Goal: Task Accomplishment & Management: Manage account settings

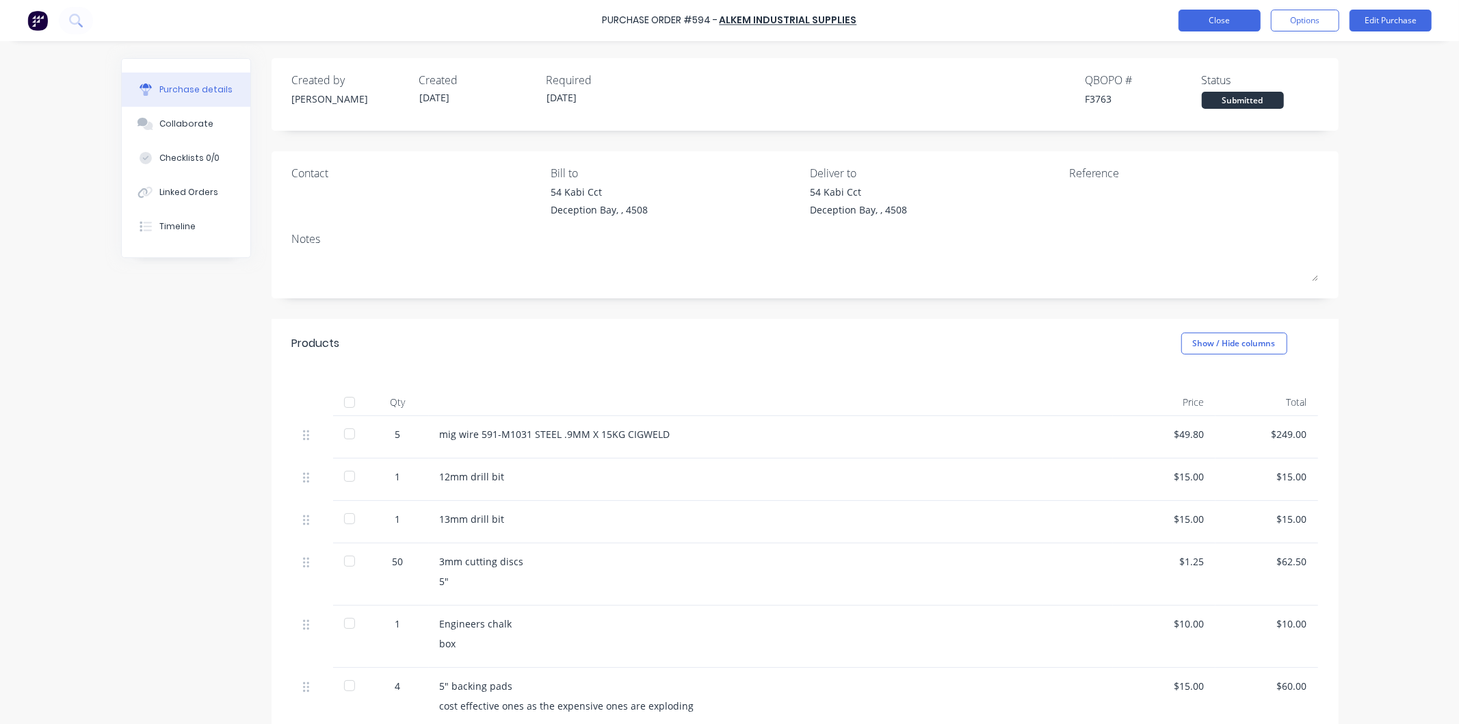
click at [1230, 16] on button "Close" at bounding box center [1219, 21] width 82 height 22
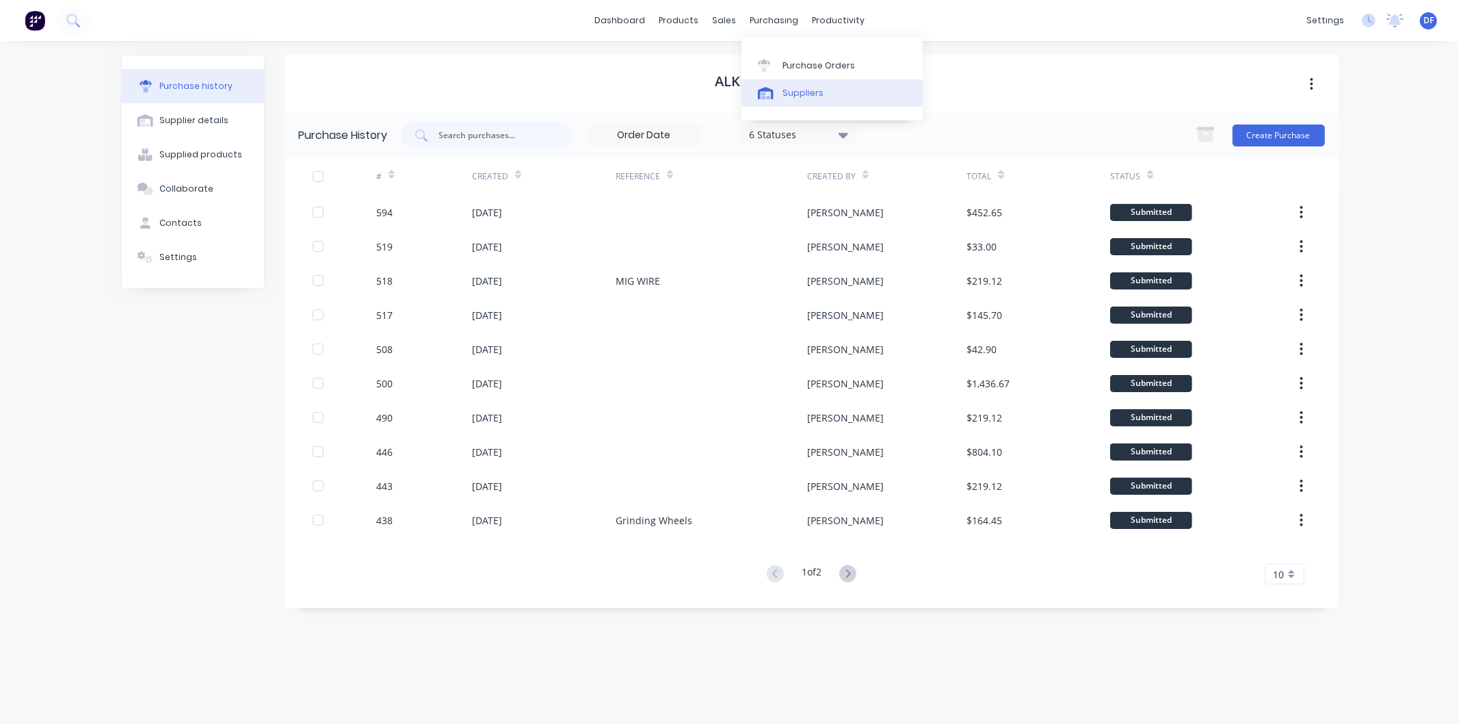
click at [795, 90] on div "Suppliers" at bounding box center [802, 93] width 41 height 12
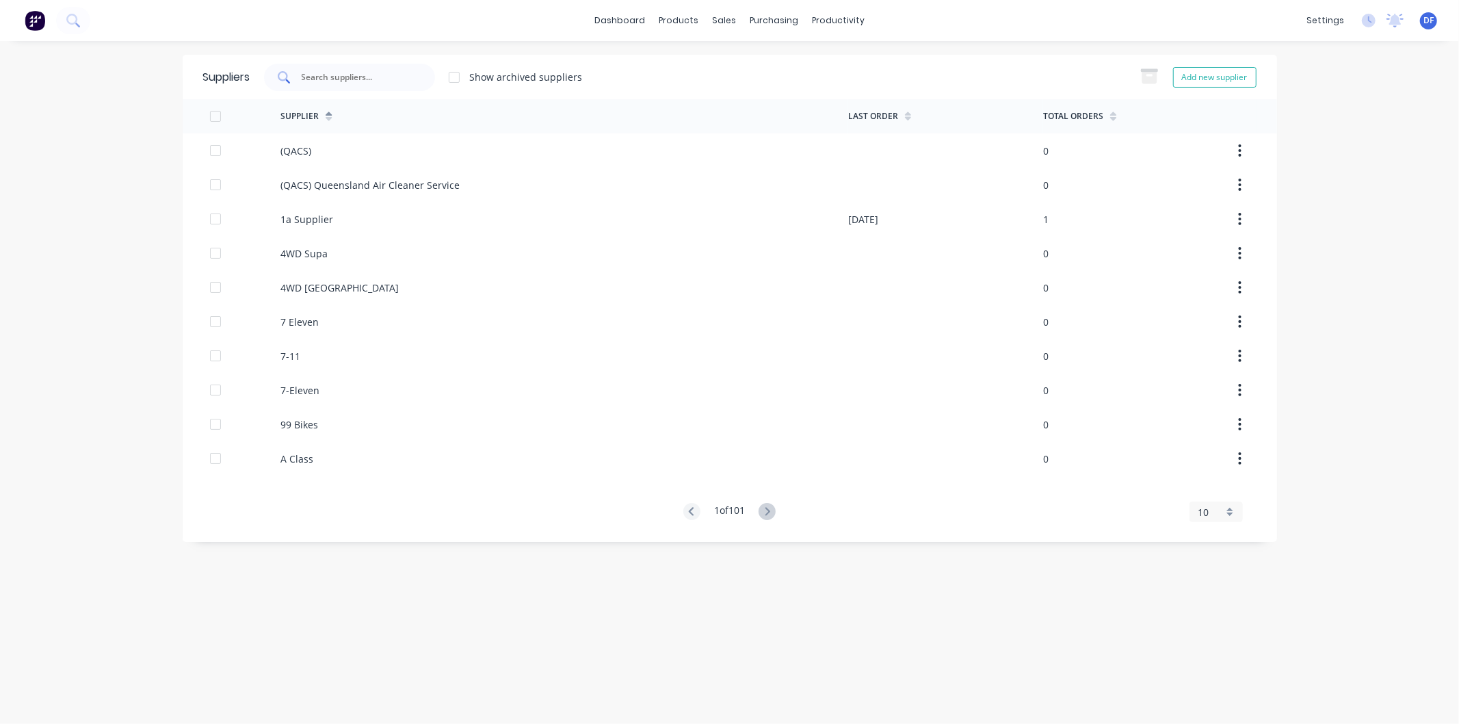
click at [356, 80] on input "text" at bounding box center [357, 77] width 114 height 14
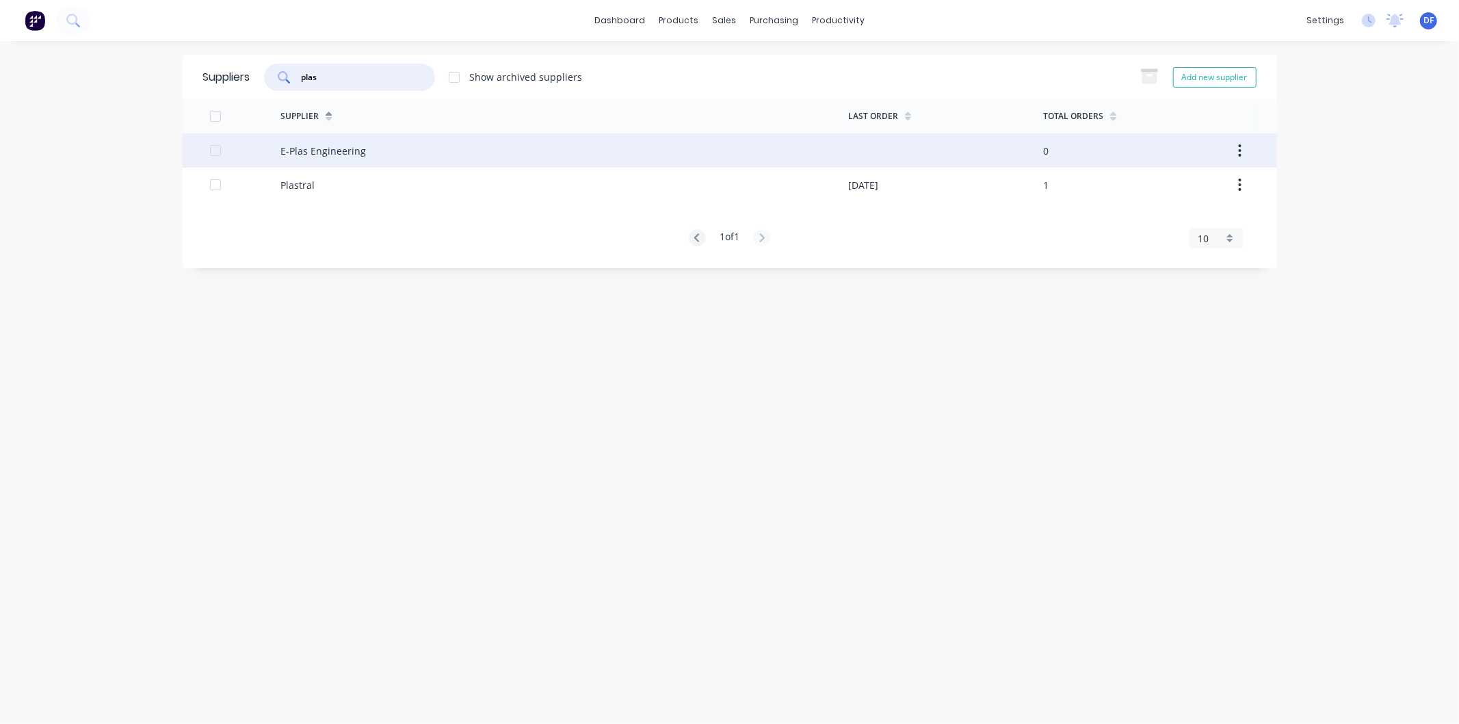
type input "plas"
click at [313, 147] on div "E-Plas Engineering" at bounding box center [322, 151] width 85 height 14
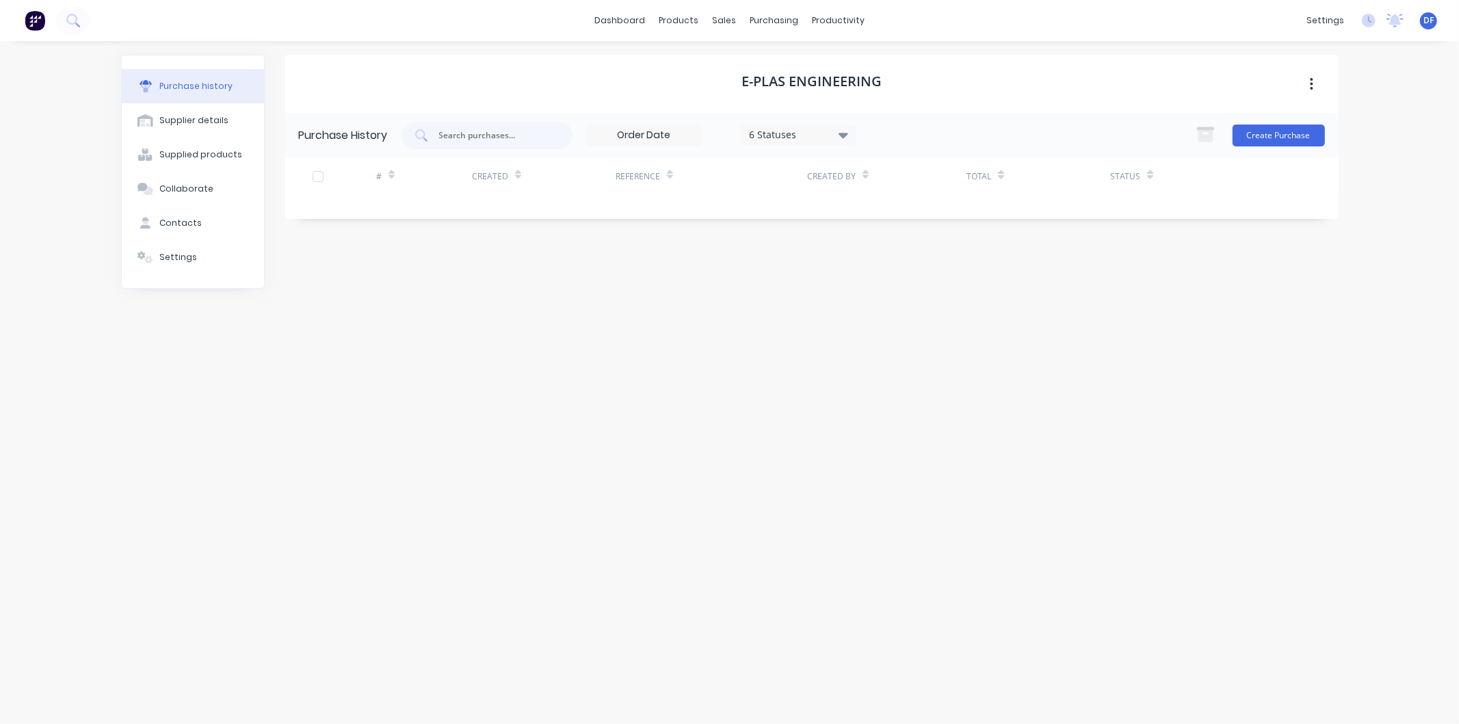
click at [302, 199] on div "Purchase History 6 Statuses 6 Statuses Create Purchase # Created Reference Crea…" at bounding box center [811, 166] width 1053 height 106
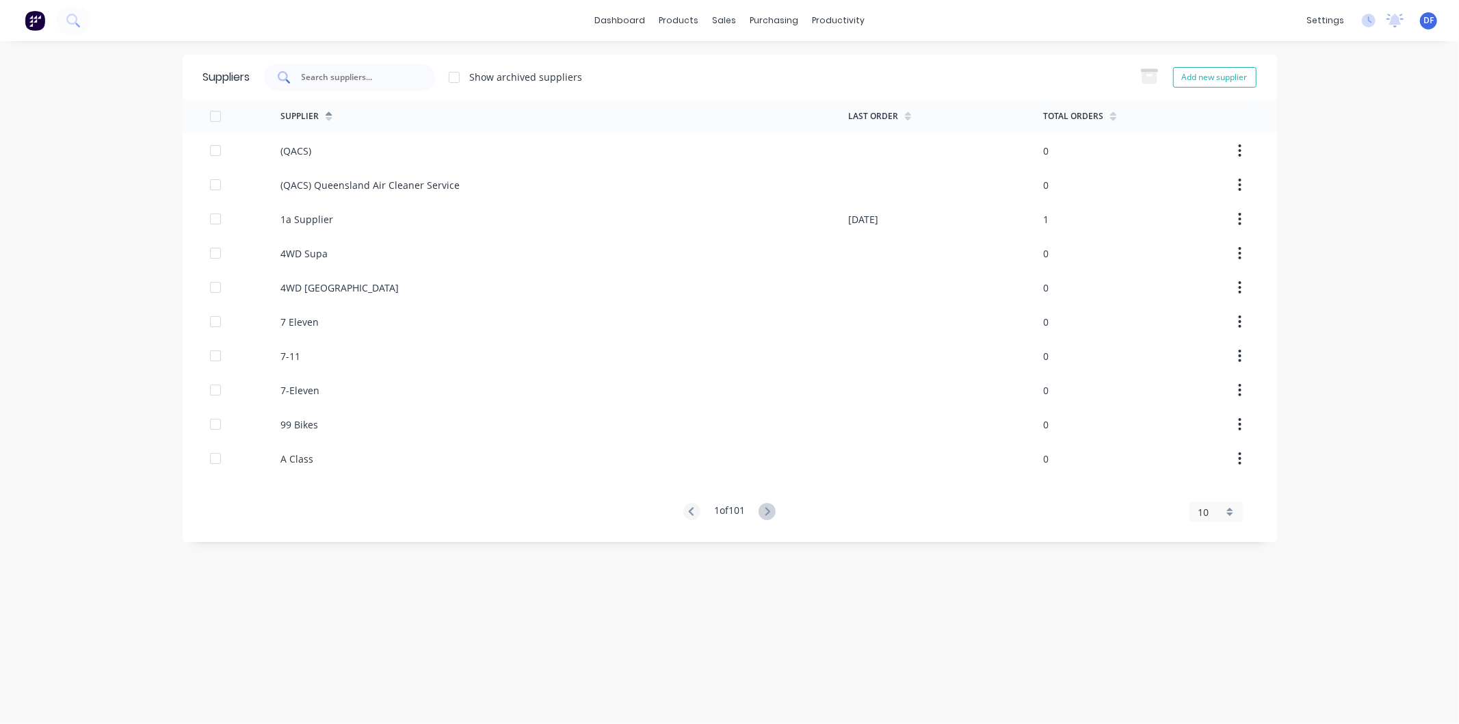
drag, startPoint x: 333, startPoint y: 66, endPoint x: 326, endPoint y: 72, distance: 9.7
click at [333, 67] on div at bounding box center [349, 77] width 171 height 27
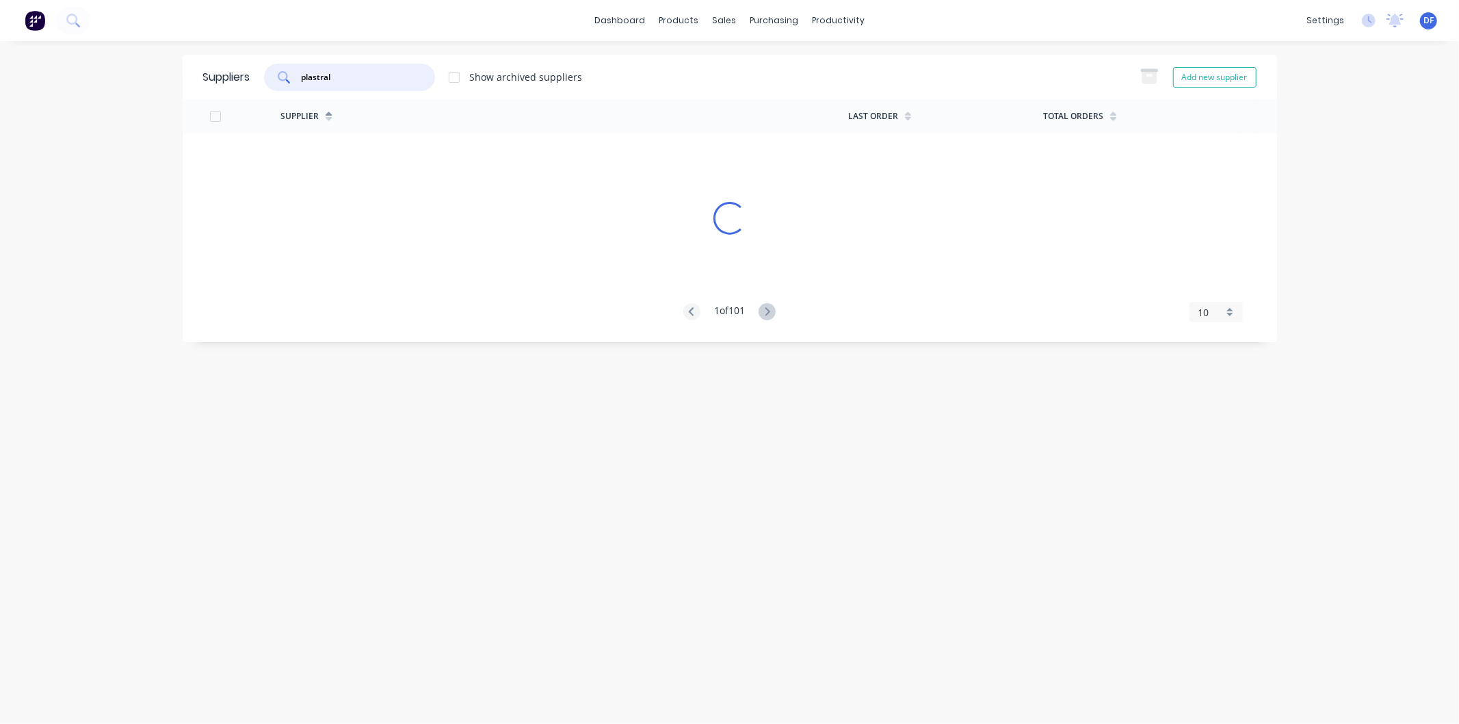
drag, startPoint x: 326, startPoint y: 73, endPoint x: 339, endPoint y: 79, distance: 13.8
click at [327, 74] on input "plastral" at bounding box center [357, 77] width 114 height 14
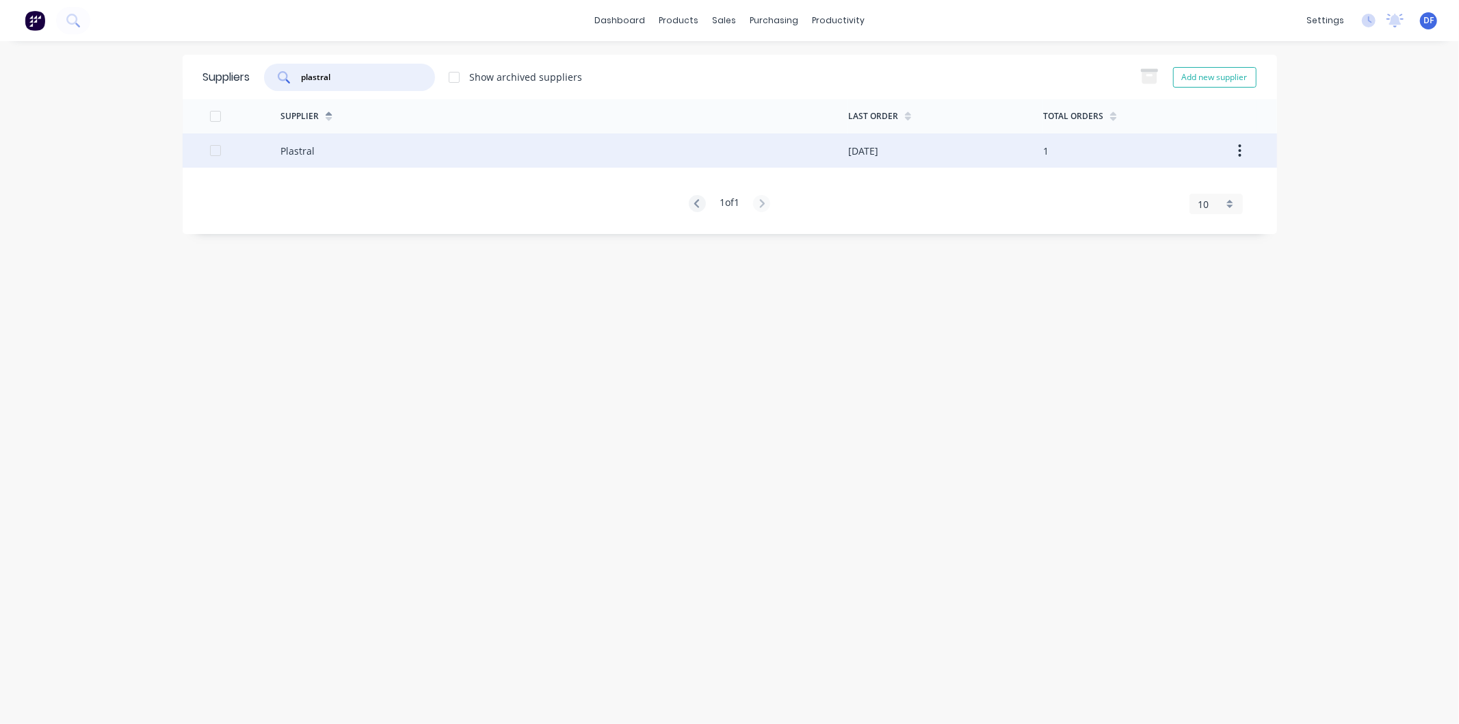
type input "plastral"
click at [304, 153] on div "Plastral" at bounding box center [297, 151] width 34 height 14
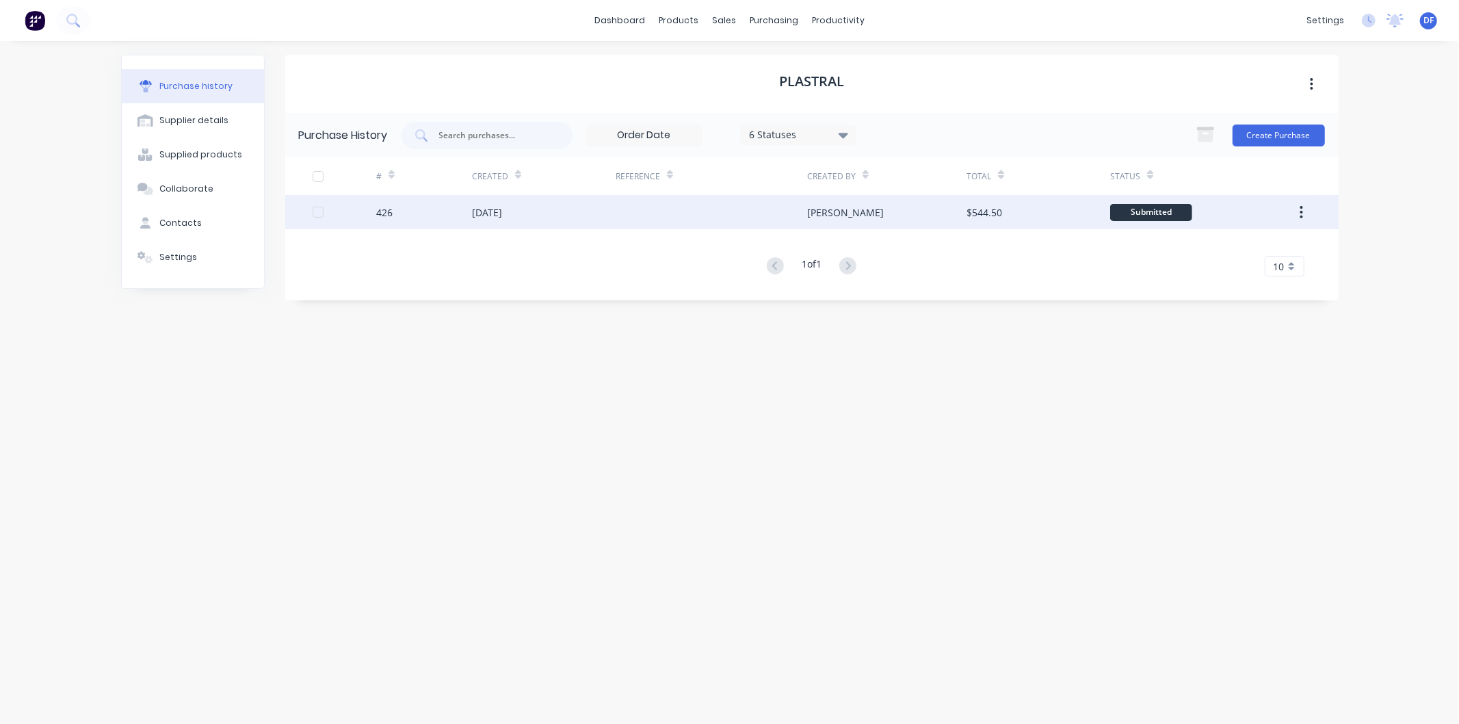
click at [499, 209] on div "[DATE]" at bounding box center [487, 212] width 30 height 14
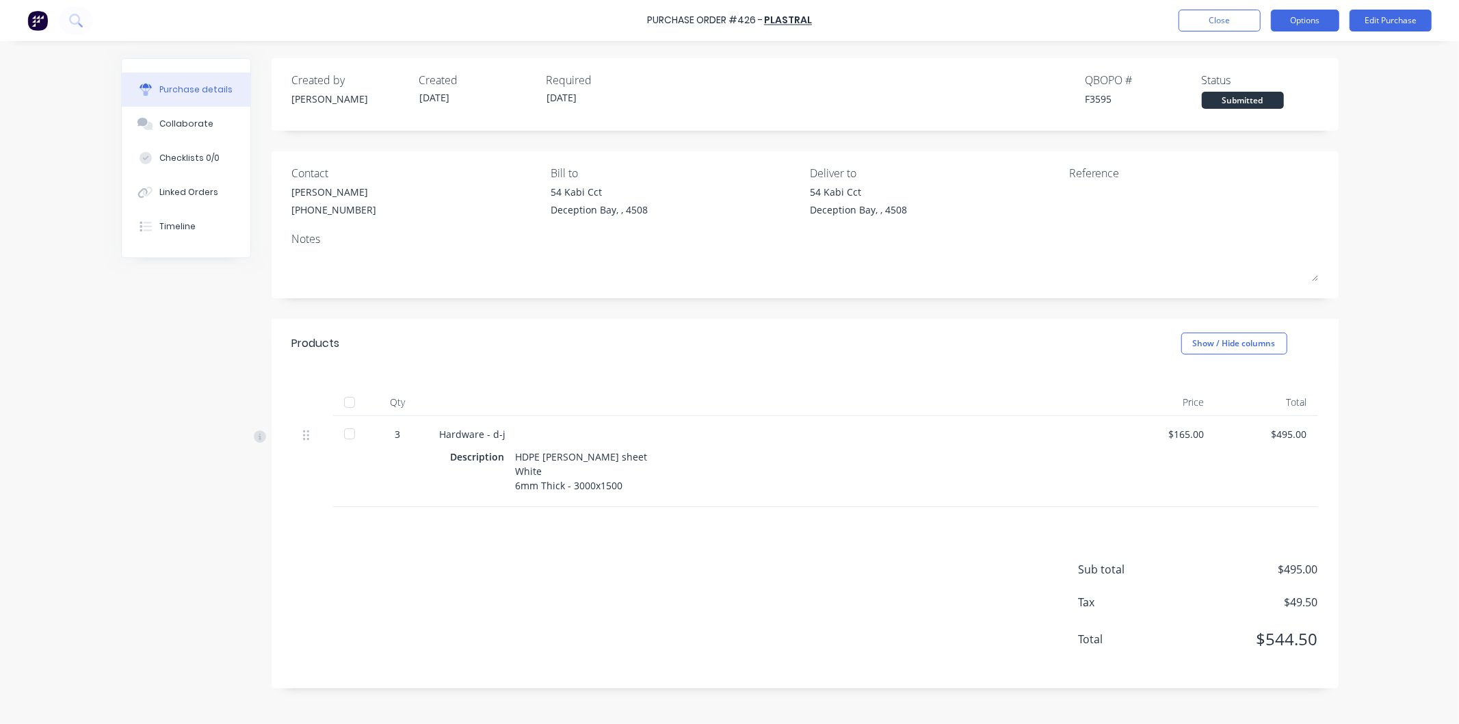
click at [1303, 21] on button "Options" at bounding box center [1305, 21] width 68 height 22
click at [1248, 137] on div "Duplicate" at bounding box center [1273, 138] width 105 height 20
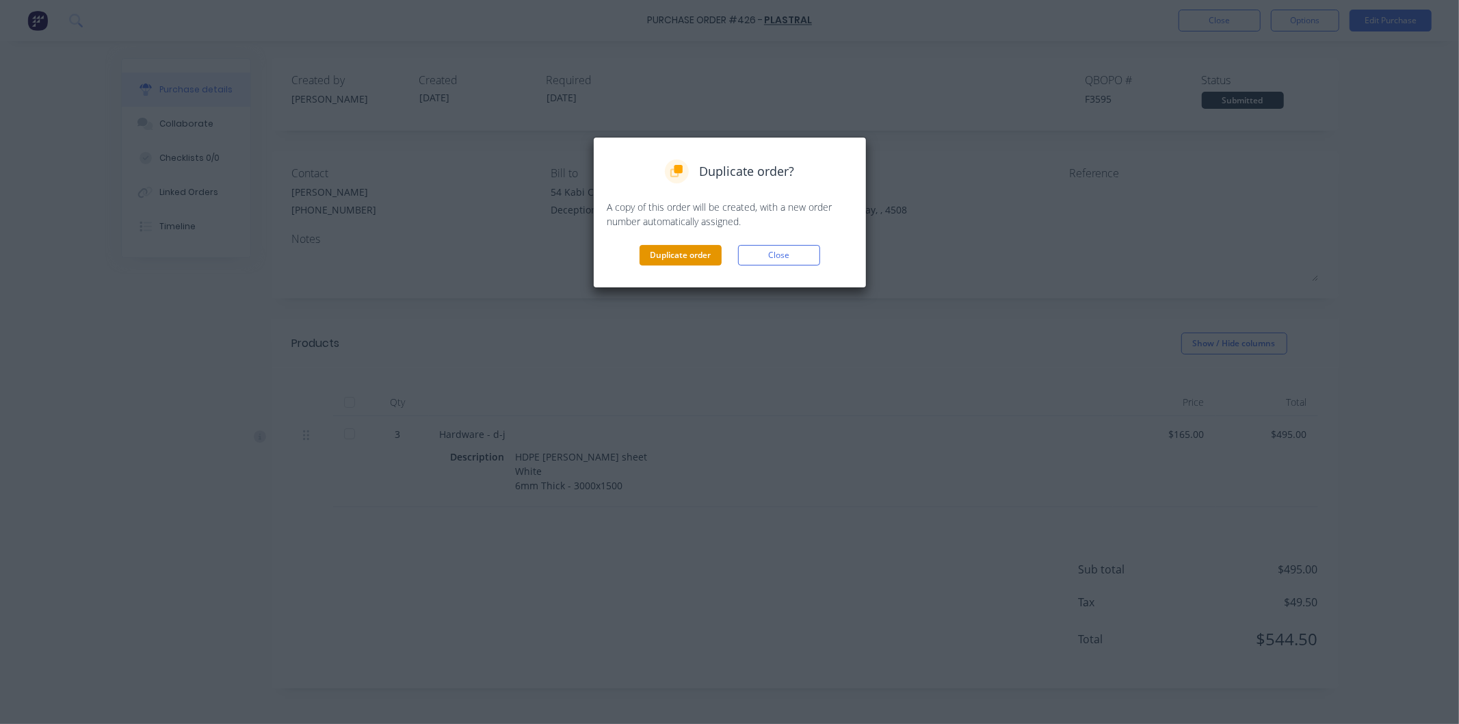
click at [676, 251] on button "Duplicate order" at bounding box center [680, 255] width 82 height 21
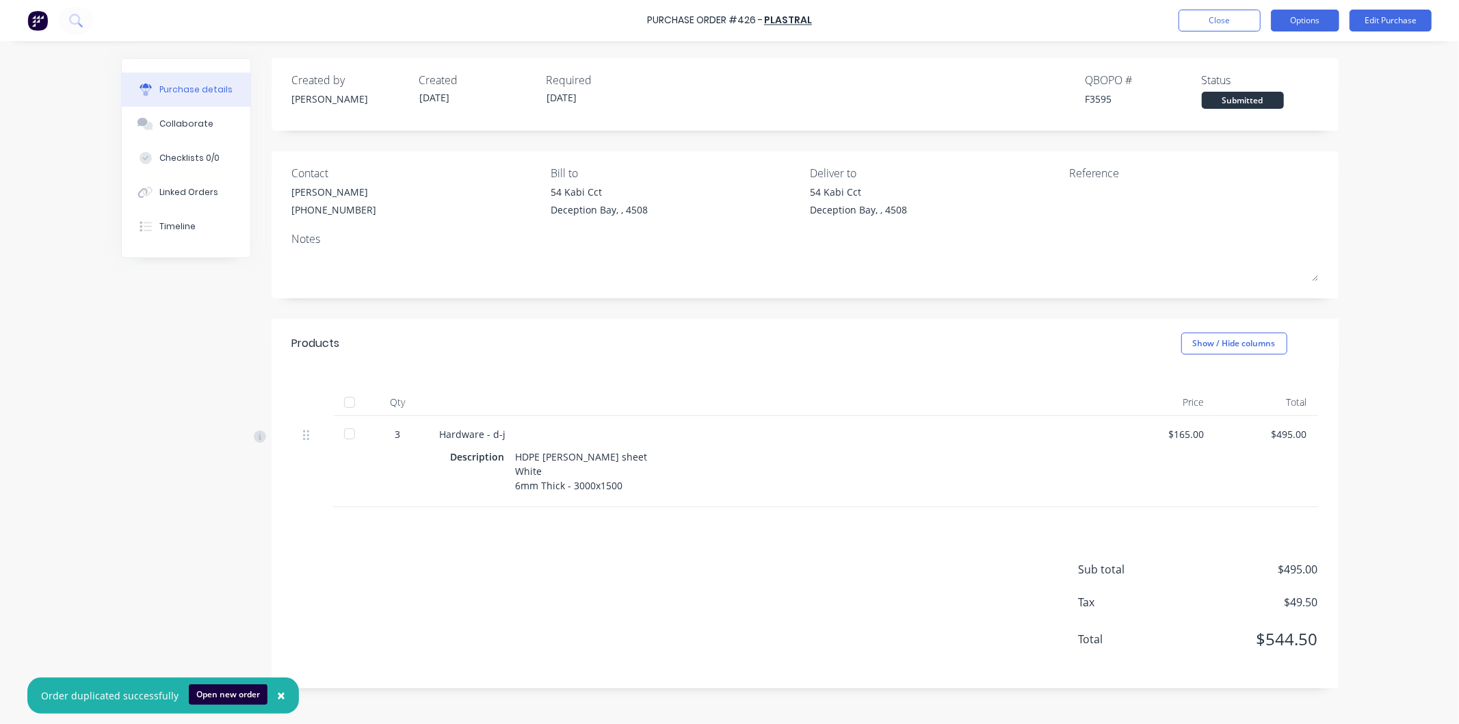
click at [1311, 18] on button "Options" at bounding box center [1305, 21] width 68 height 22
click at [1243, 137] on div "Duplicate" at bounding box center [1273, 138] width 105 height 20
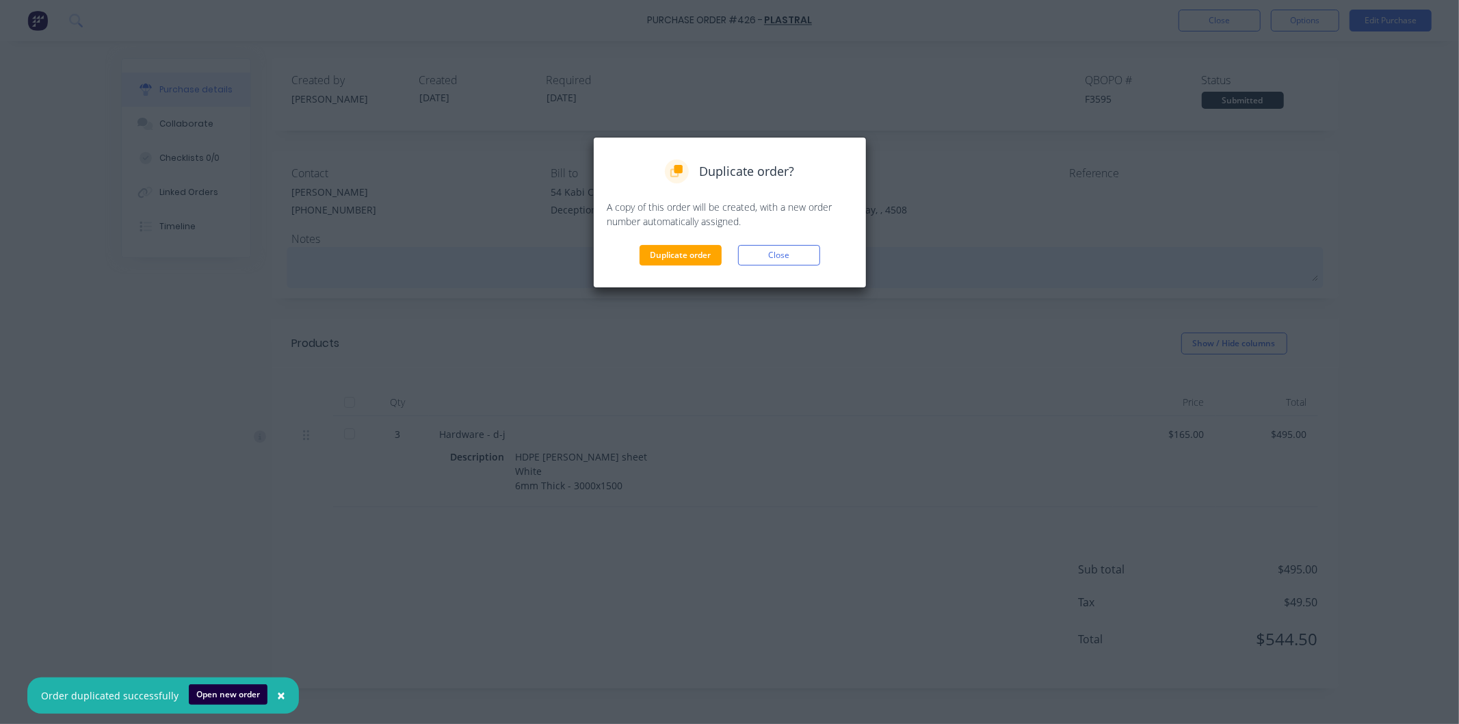
click at [763, 250] on button "Close" at bounding box center [779, 255] width 82 height 21
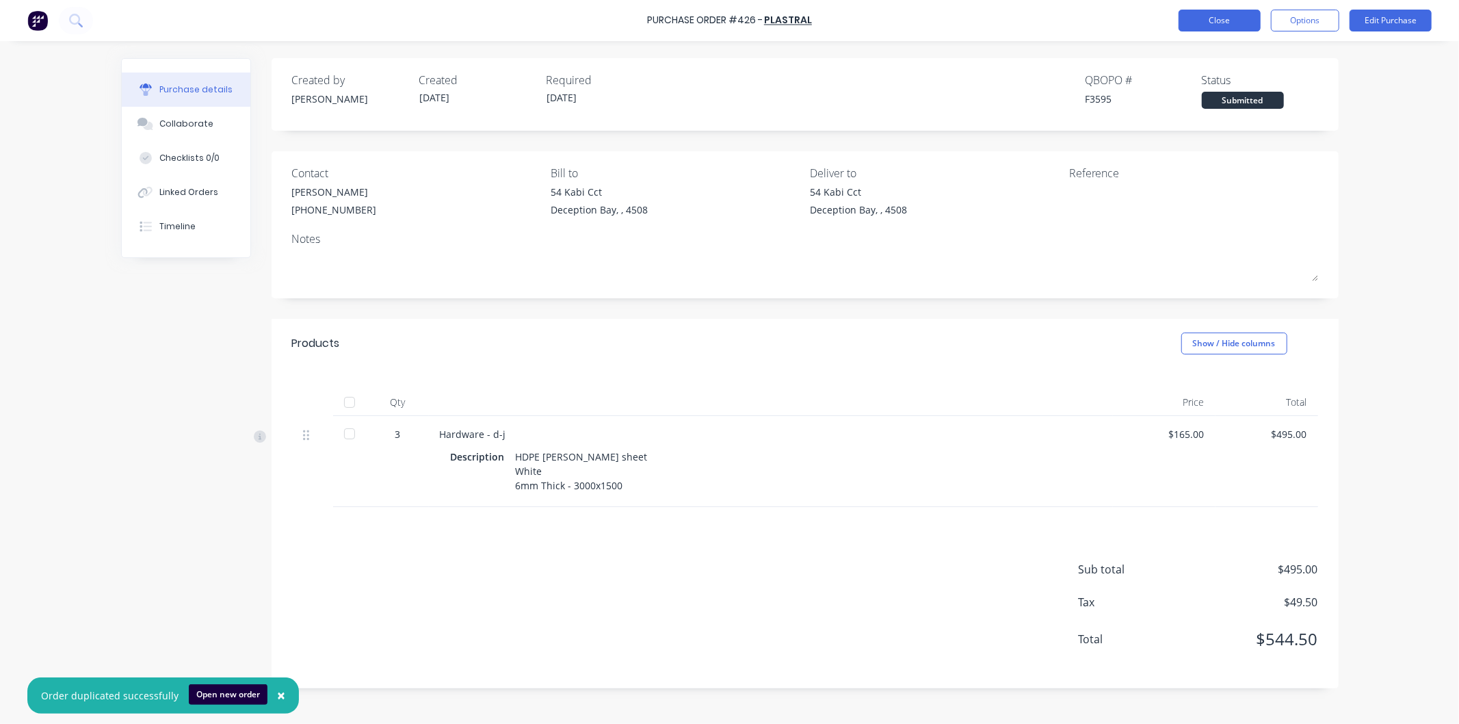
click at [1219, 19] on button "Close" at bounding box center [1219, 21] width 82 height 22
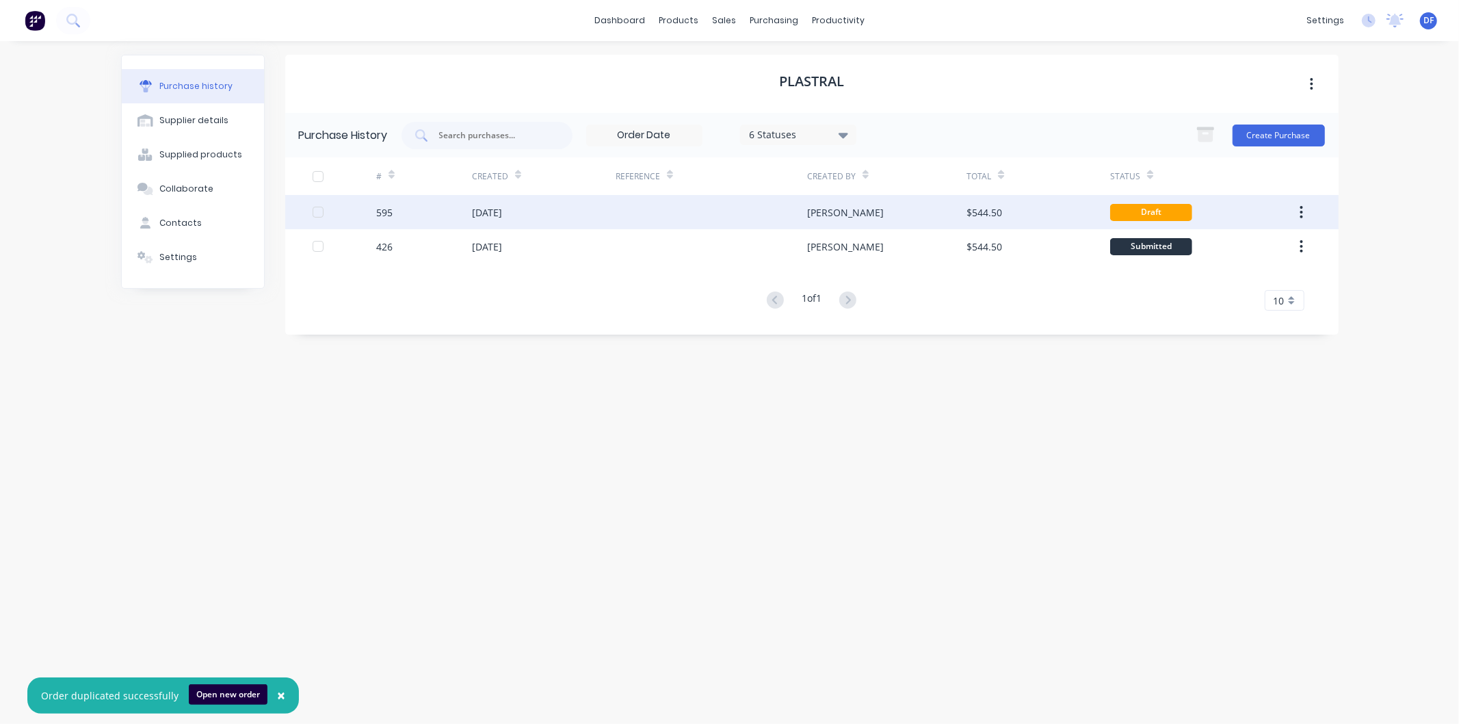
click at [493, 209] on div "[DATE]" at bounding box center [487, 212] width 30 height 14
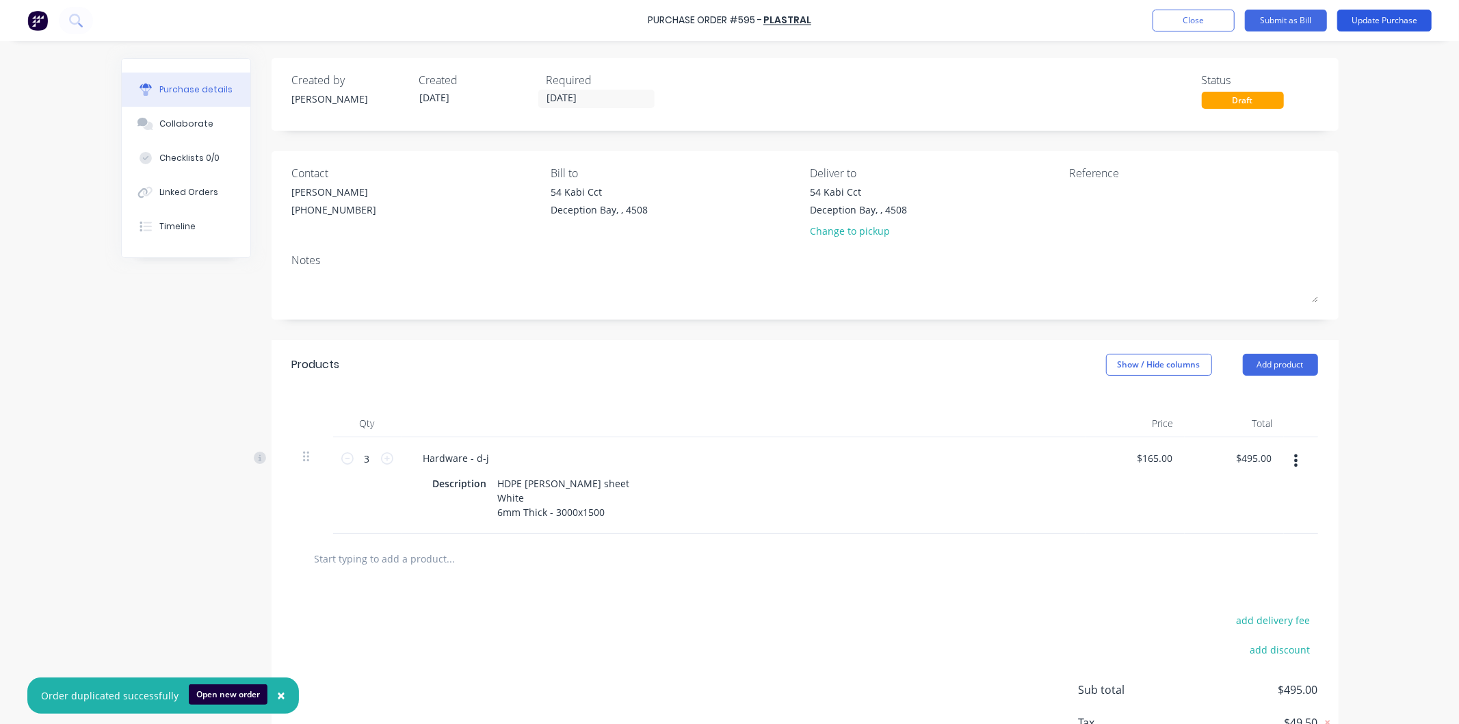
click at [1365, 16] on button "Update Purchase" at bounding box center [1384, 21] width 94 height 22
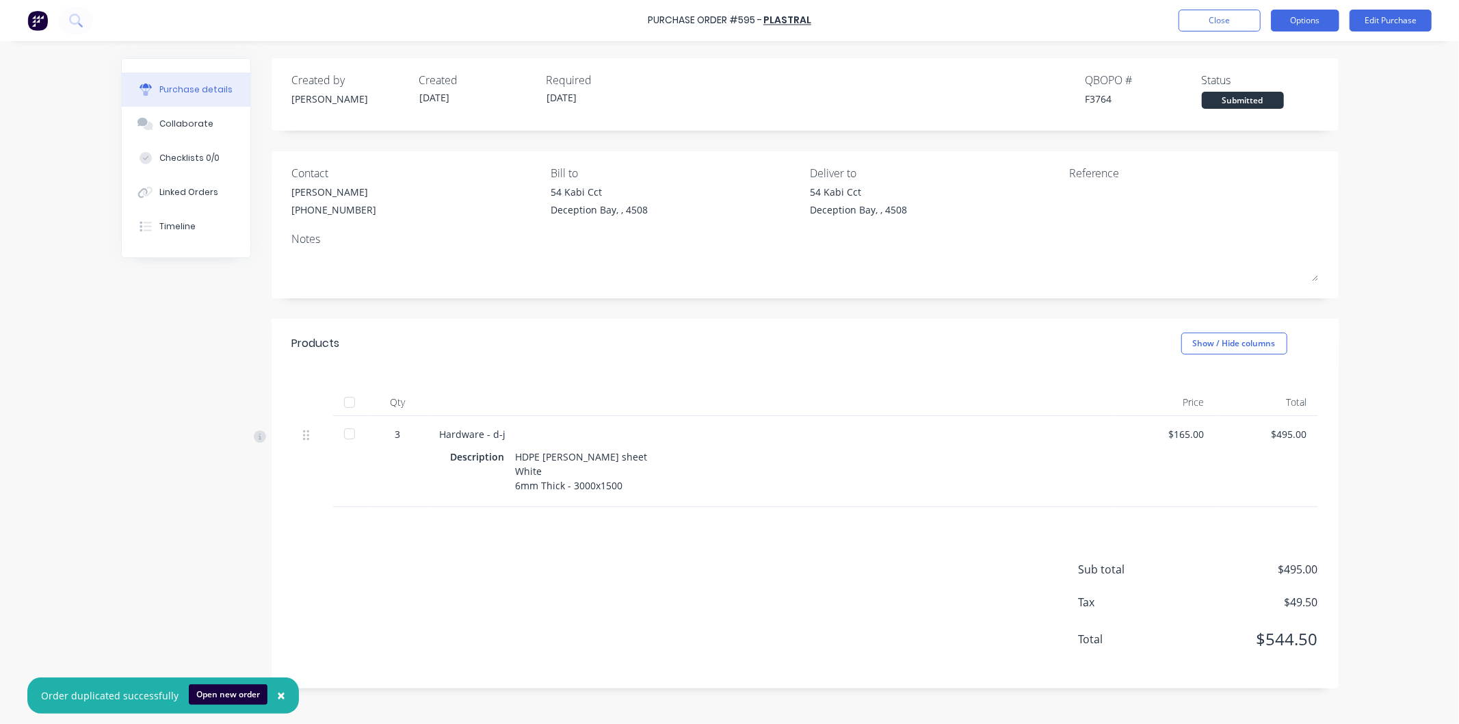
click at [1302, 17] on button "Options" at bounding box center [1305, 21] width 68 height 22
click at [1256, 48] on div "Print / Email" at bounding box center [1273, 56] width 105 height 20
click at [1241, 73] on div "With pricing" at bounding box center [1273, 83] width 105 height 20
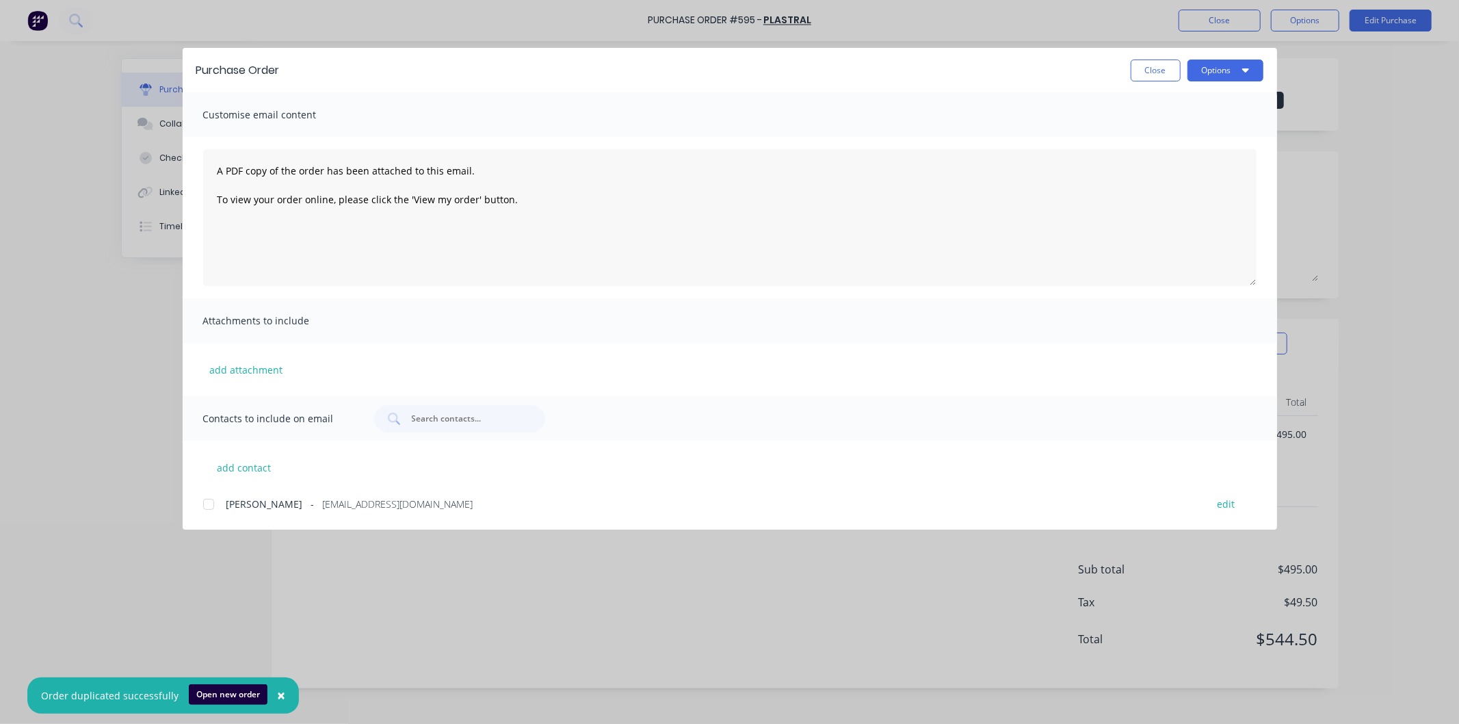
click at [210, 503] on div at bounding box center [208, 503] width 27 height 27
click at [1220, 72] on button "Options" at bounding box center [1225, 70] width 76 height 22
click at [1167, 155] on div "Email" at bounding box center [1197, 160] width 105 height 20
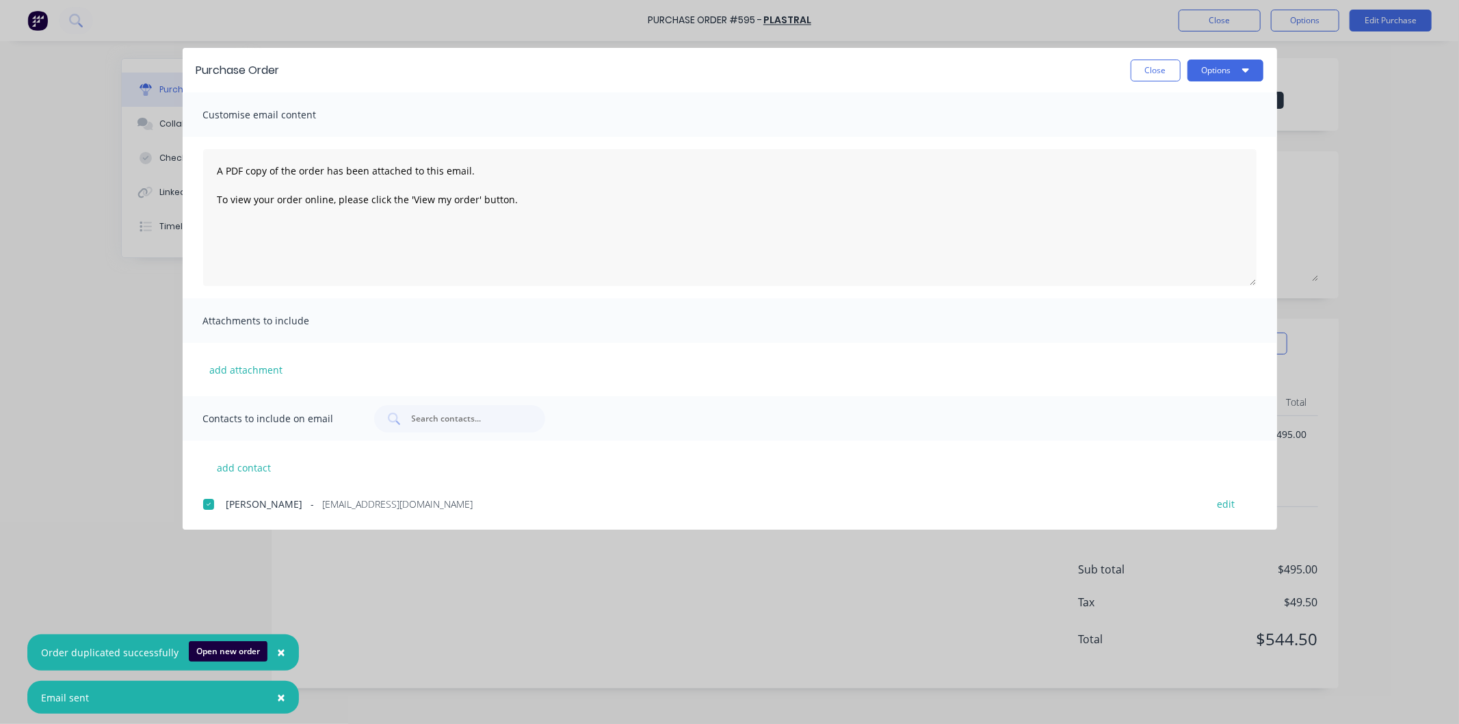
click at [1150, 66] on button "Close" at bounding box center [1155, 70] width 50 height 22
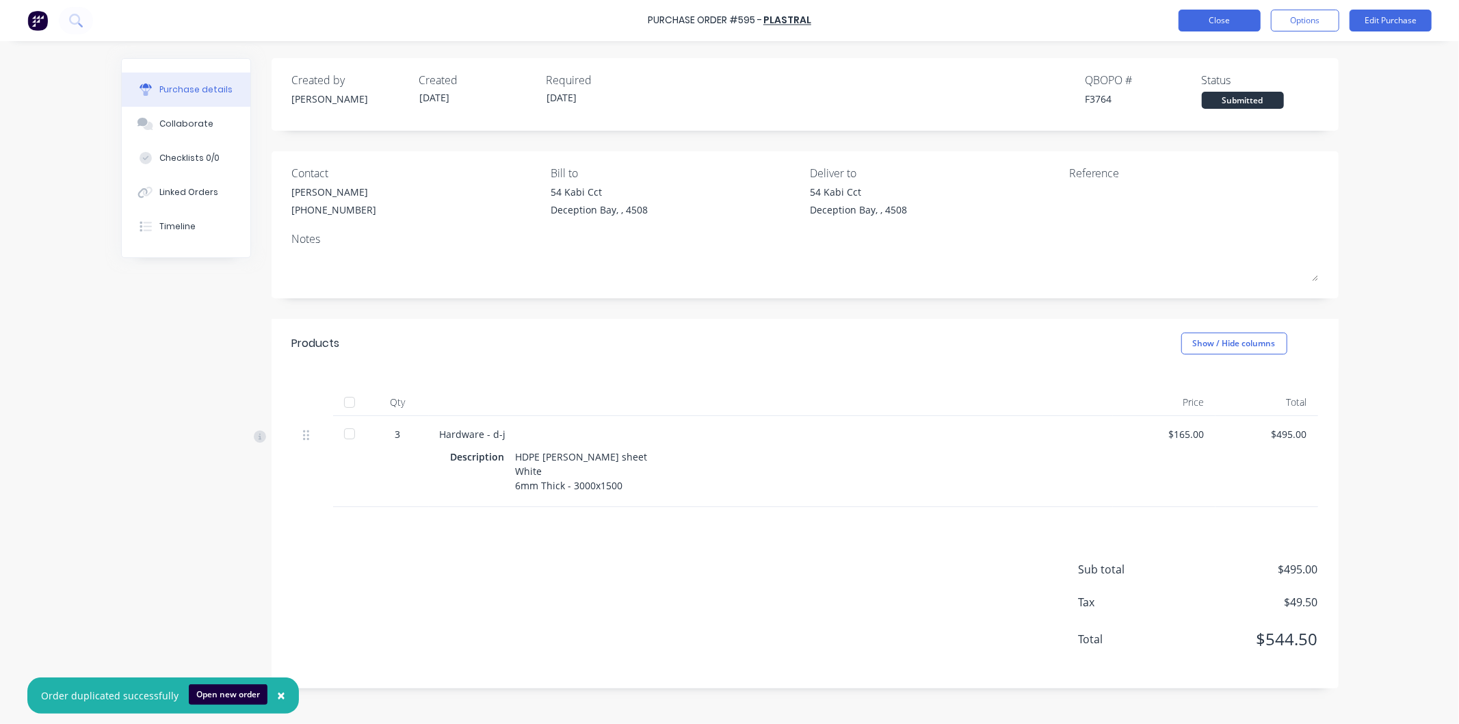
click at [1208, 21] on button "Close" at bounding box center [1219, 21] width 82 height 22
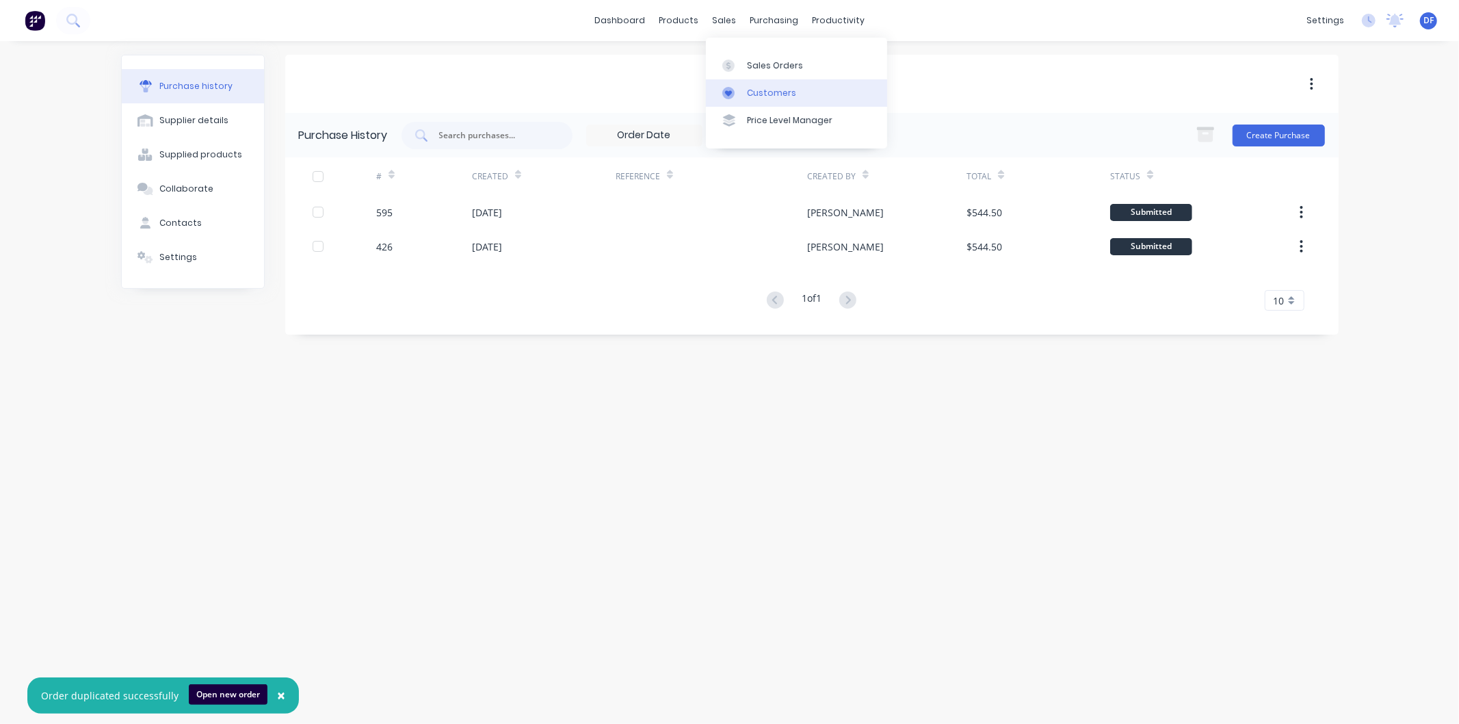
click at [763, 87] on div "Customers" at bounding box center [771, 93] width 49 height 12
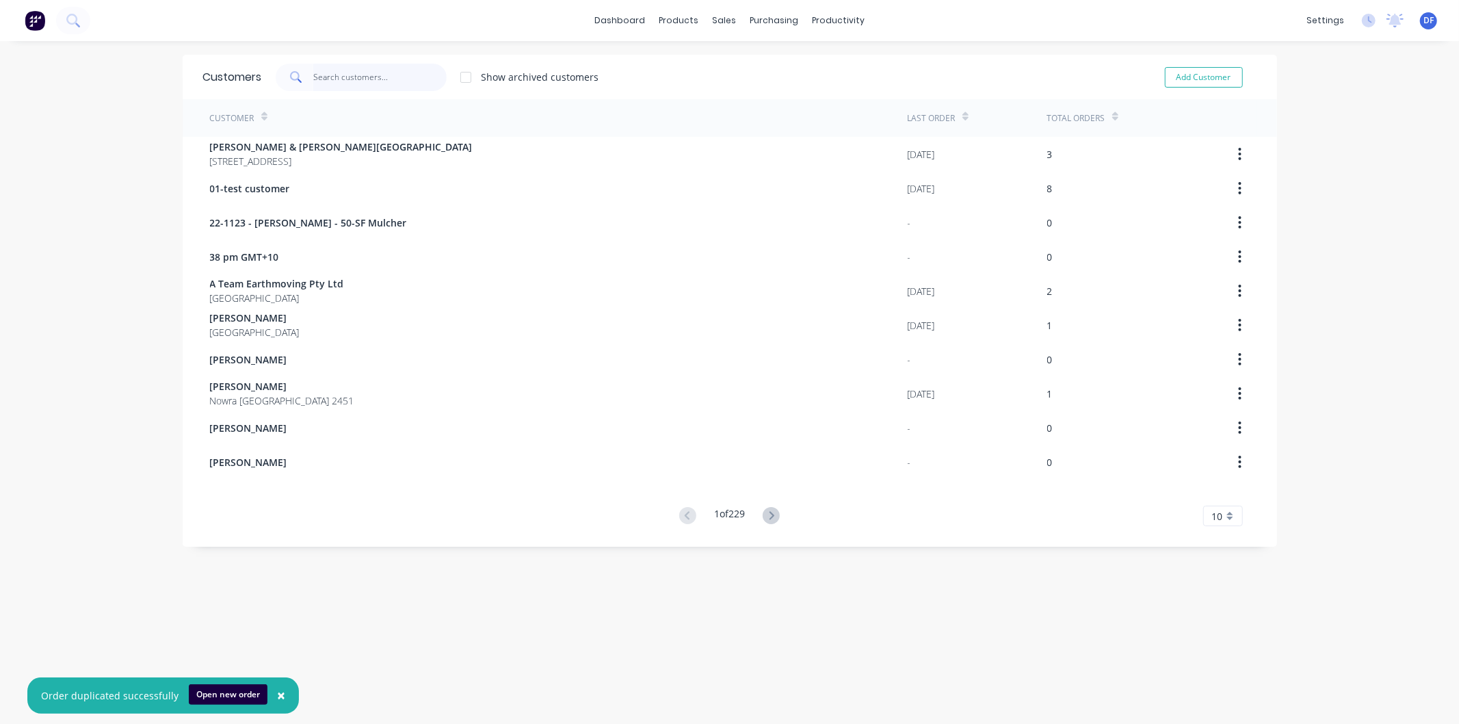
click at [352, 85] on input "text" at bounding box center [379, 77] width 133 height 27
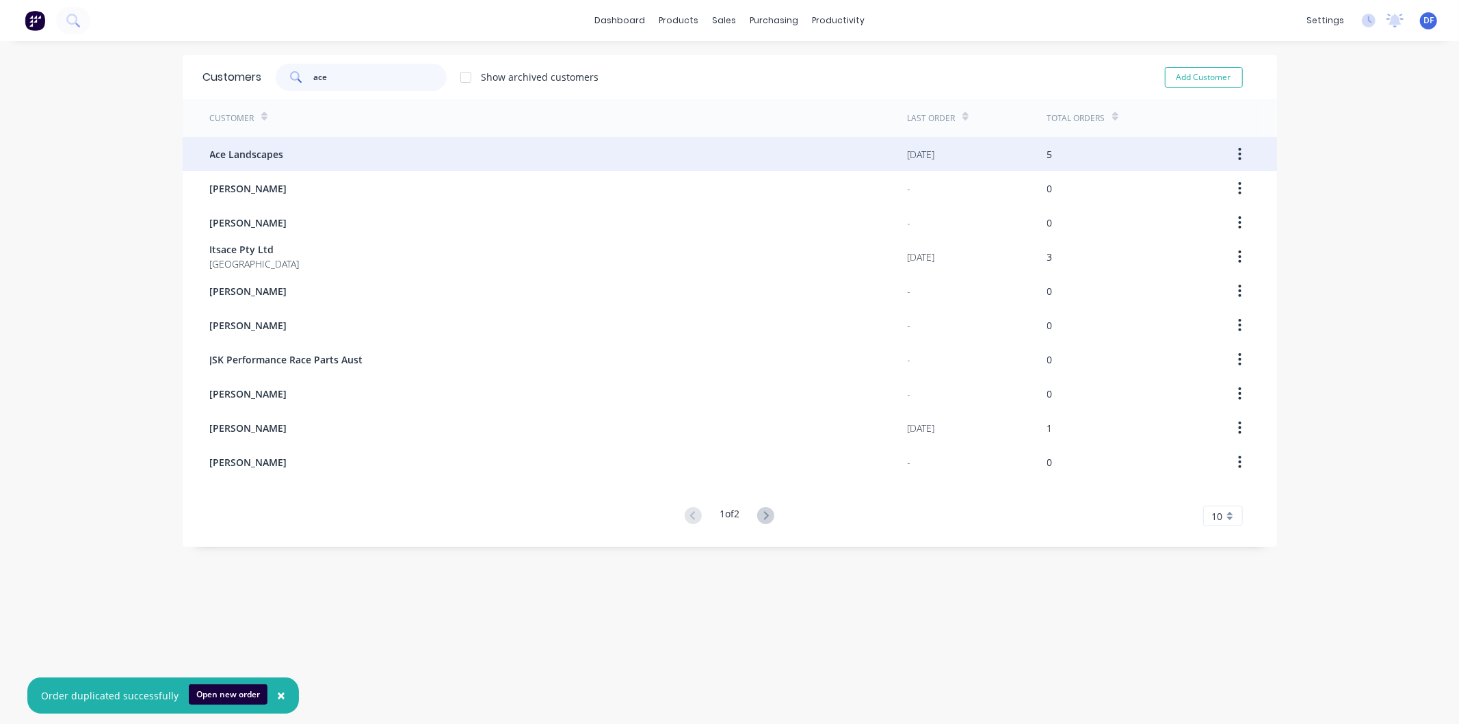
type input "ace"
click at [245, 150] on span "Ace Landscapes" at bounding box center [247, 154] width 74 height 14
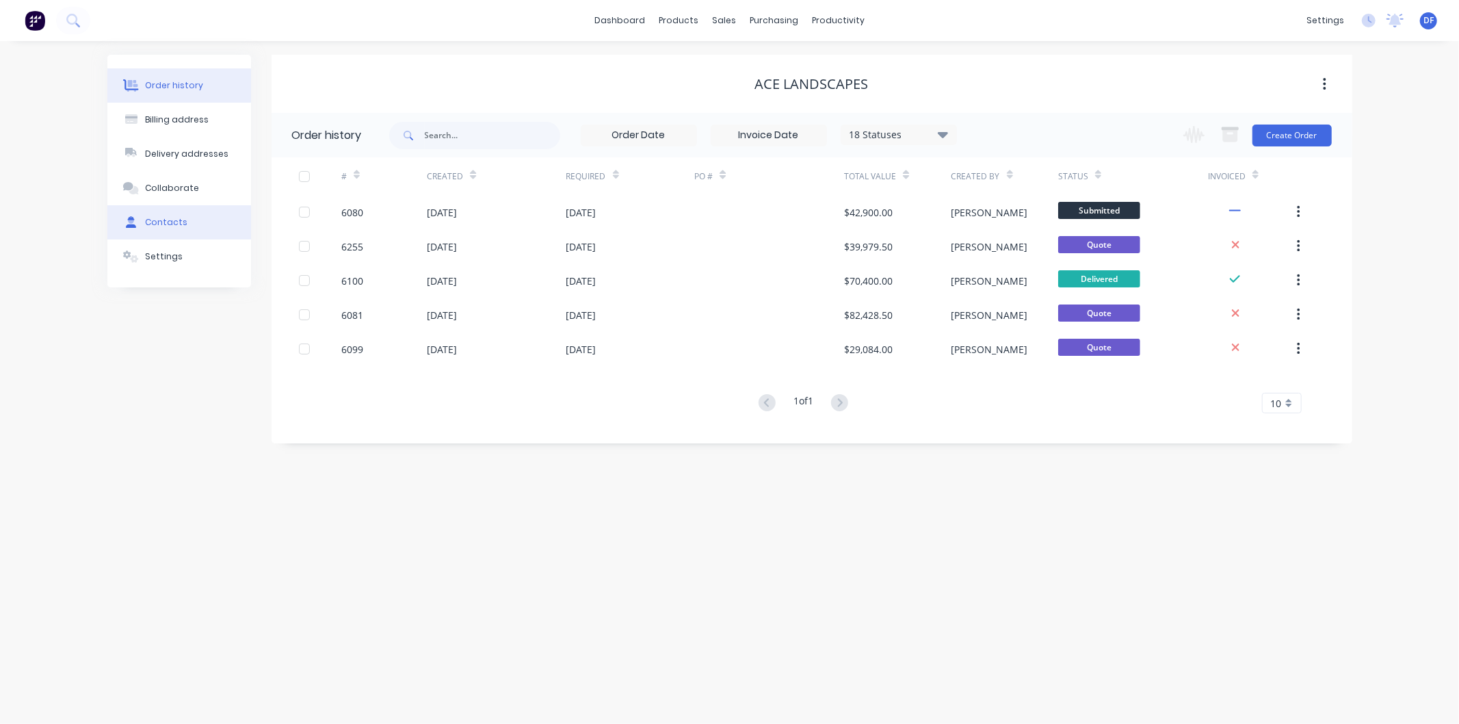
click at [168, 214] on button "Contacts" at bounding box center [179, 222] width 144 height 34
select select "AU"
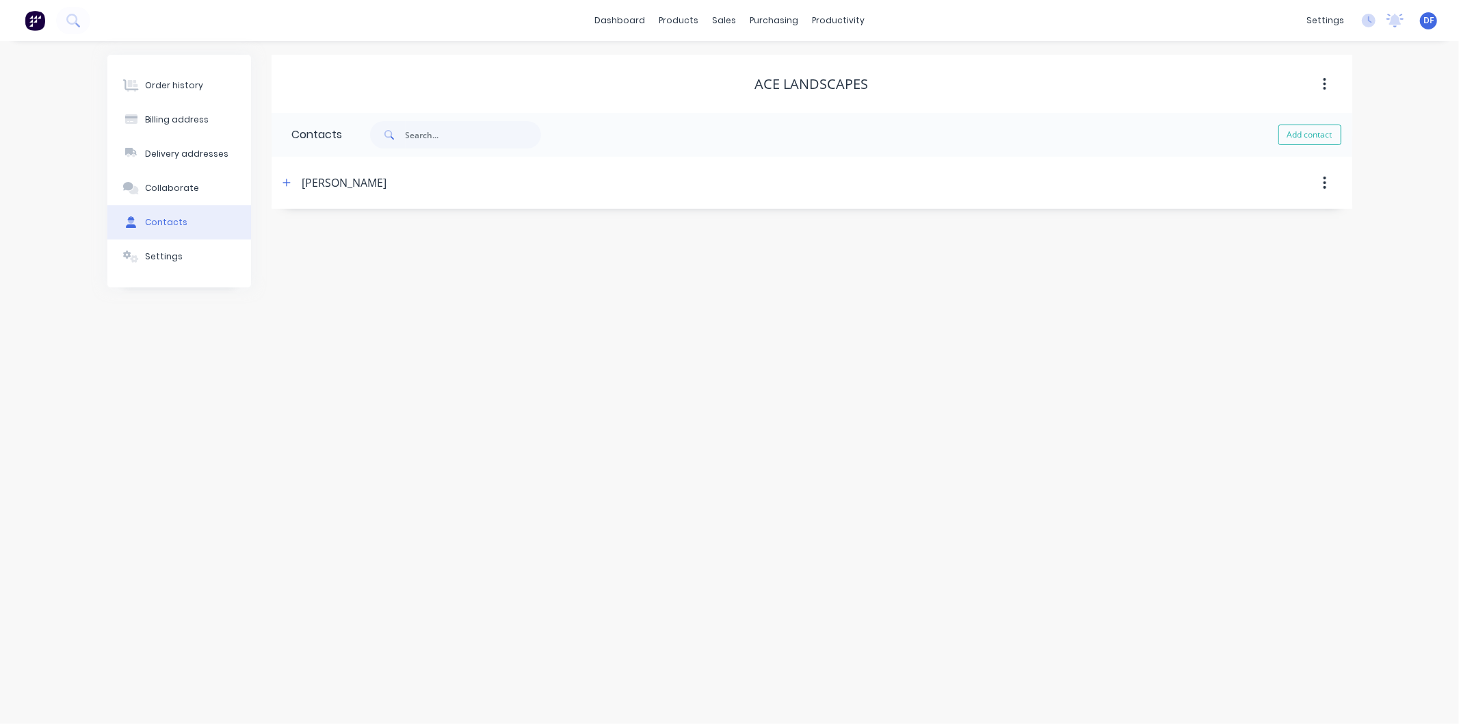
click at [164, 217] on div "Contacts" at bounding box center [166, 222] width 42 height 12
click at [289, 179] on icon "button" at bounding box center [286, 183] width 8 height 10
drag, startPoint x: 290, startPoint y: 179, endPoint x: 593, endPoint y: 552, distance: 480.3
click at [595, 551] on div "Order history Billing address Delivery addresses Collaborate Contacts Settings …" at bounding box center [729, 382] width 1459 height 682
